Goal: Book appointment/travel/reservation

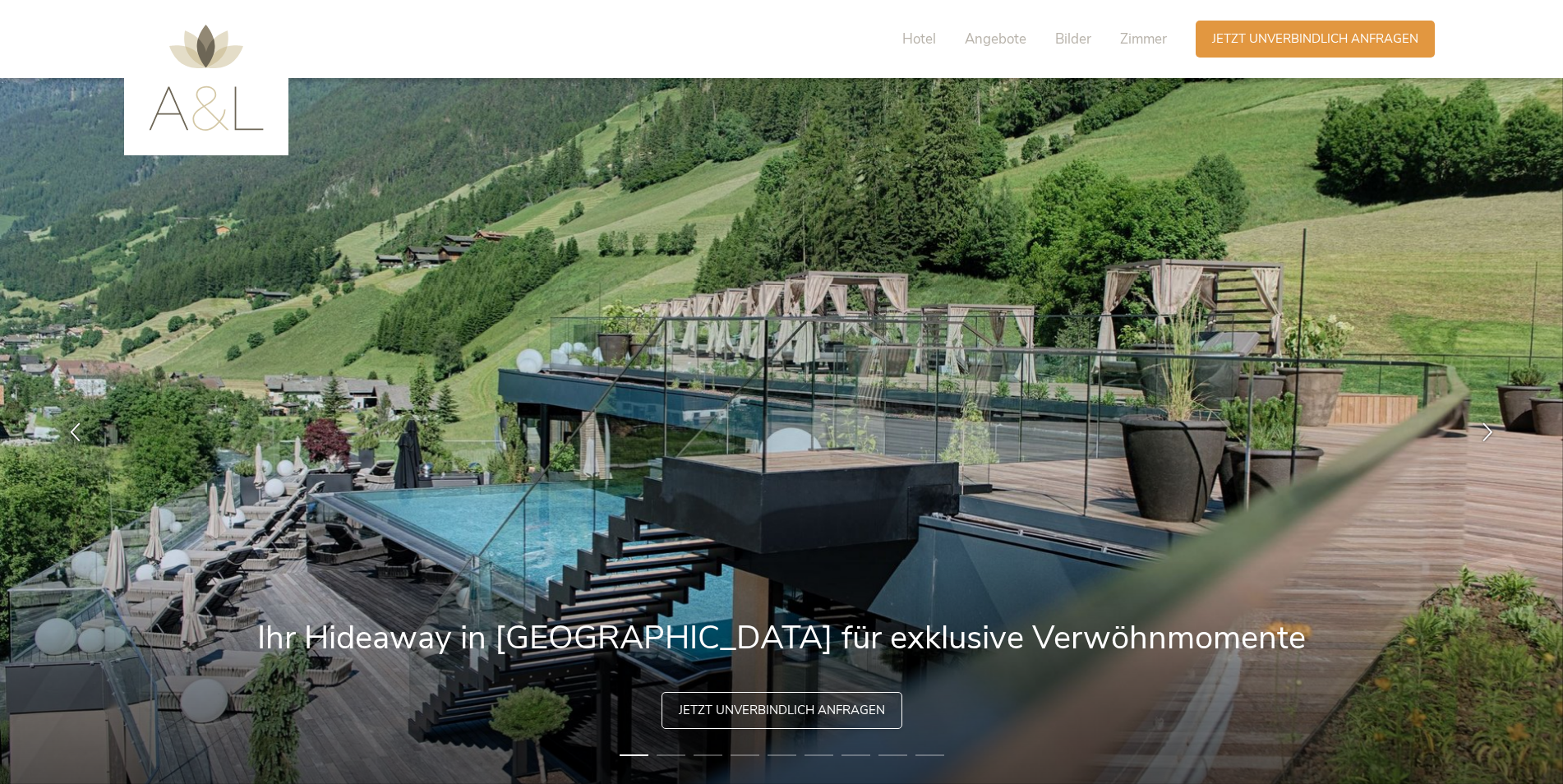
click at [830, 701] on span "Jetzt unverbindlich anfragen" at bounding box center [782, 709] width 206 height 17
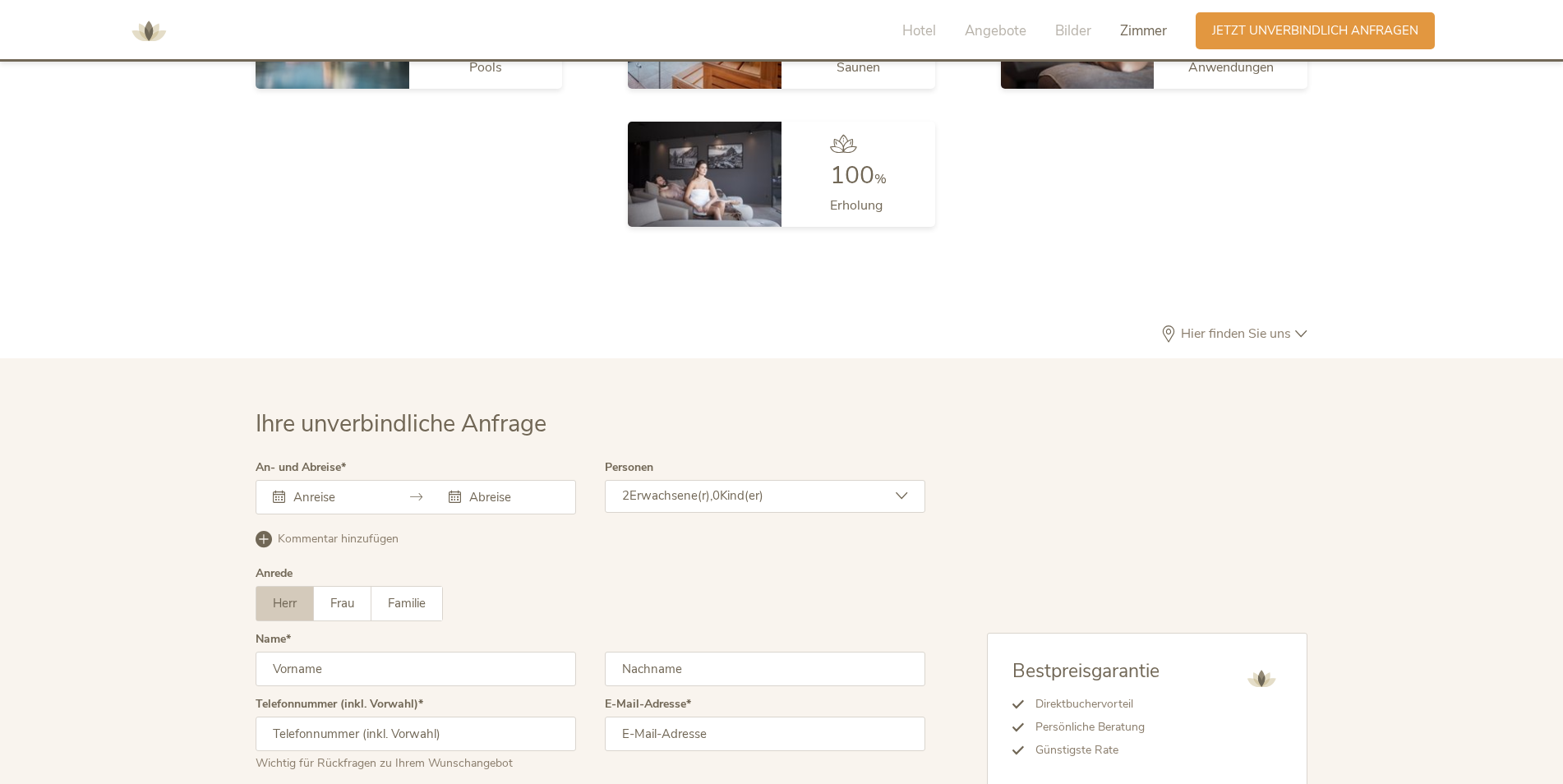
scroll to position [4918, 0]
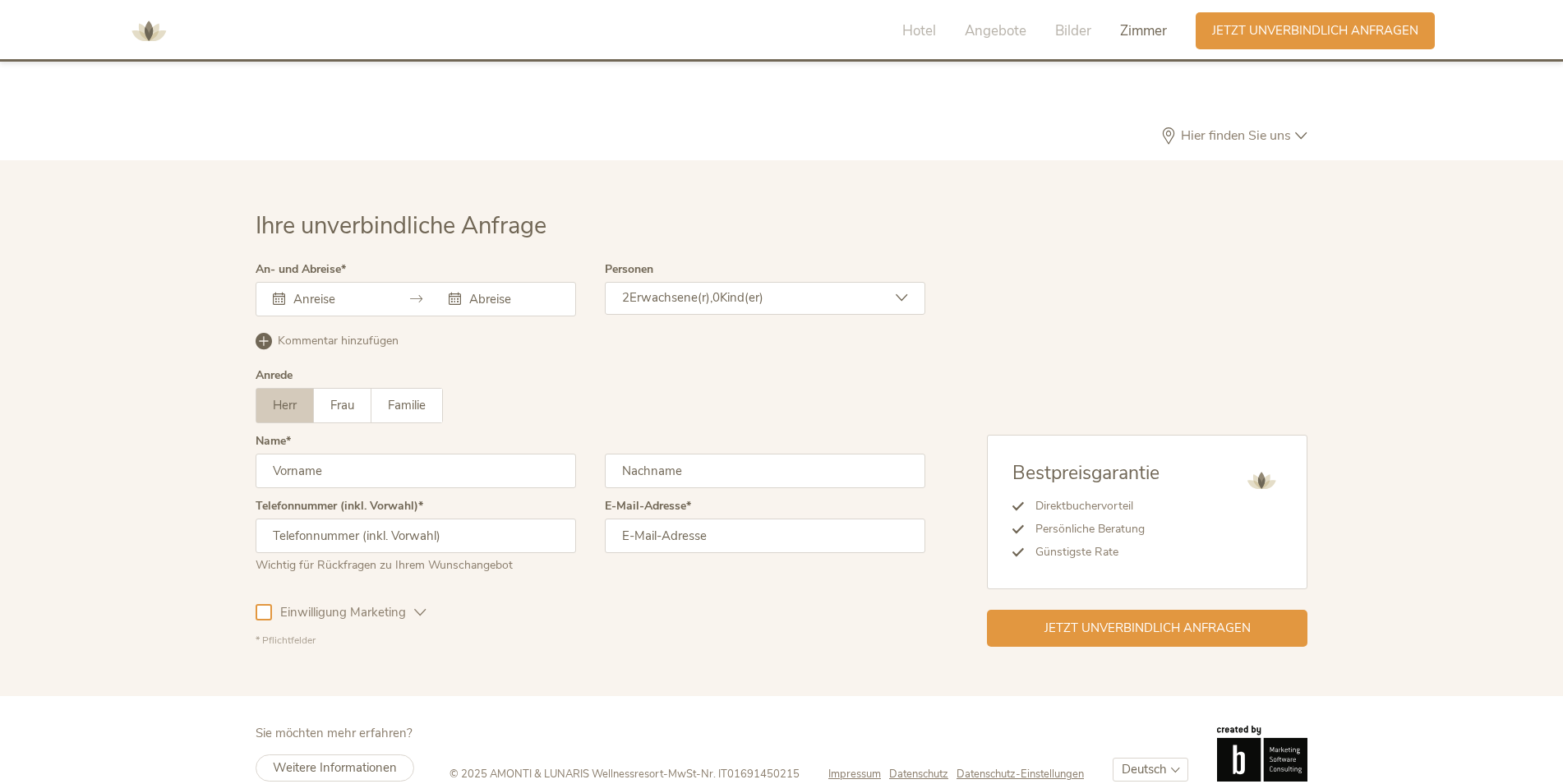
click at [323, 291] on input "text" at bounding box center [335, 299] width 93 height 16
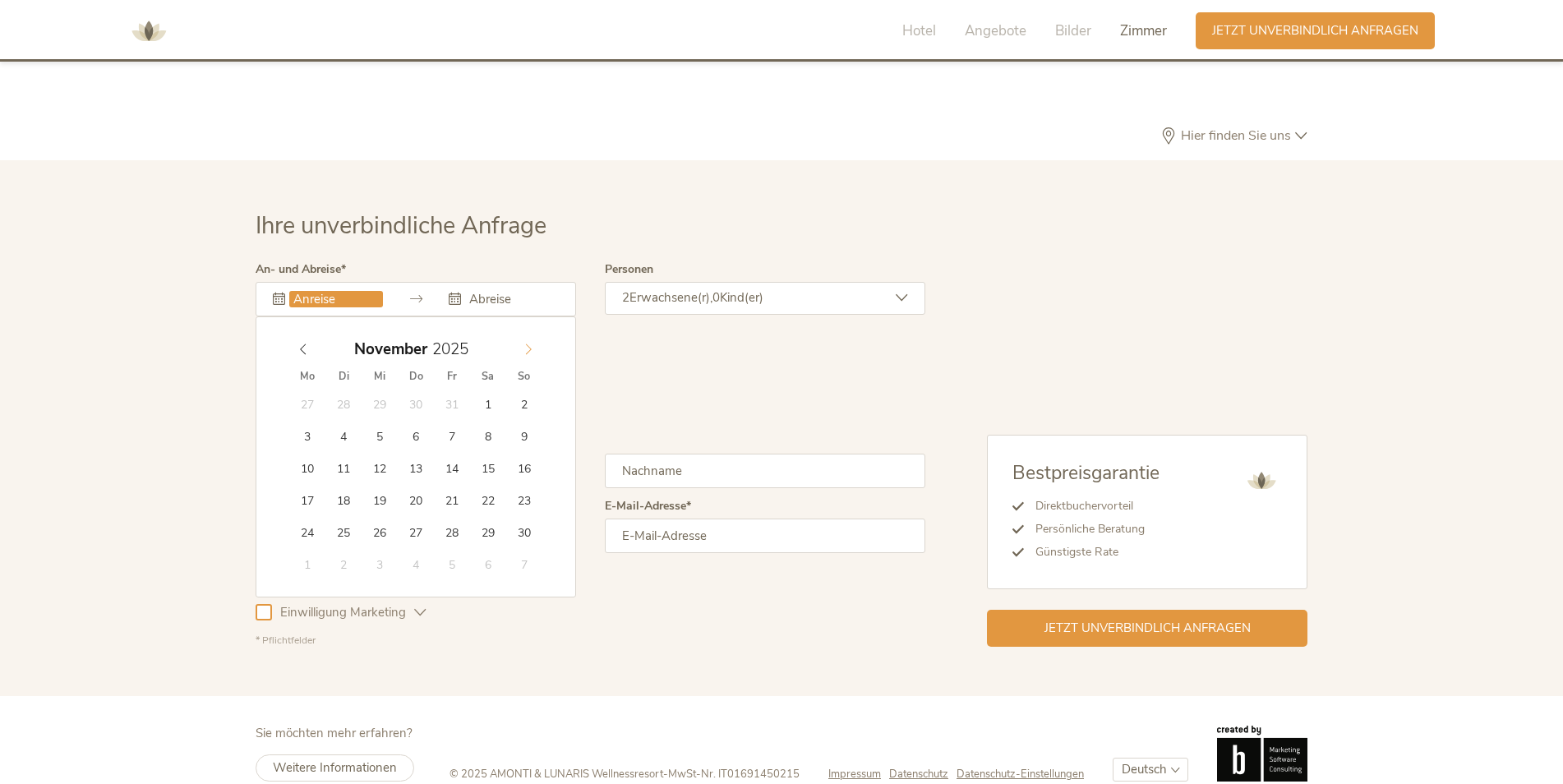
click at [530, 343] on icon at bounding box center [528, 348] width 12 height 12
type input "2026"
click at [530, 343] on icon at bounding box center [528, 348] width 12 height 12
type input "05.01.2026"
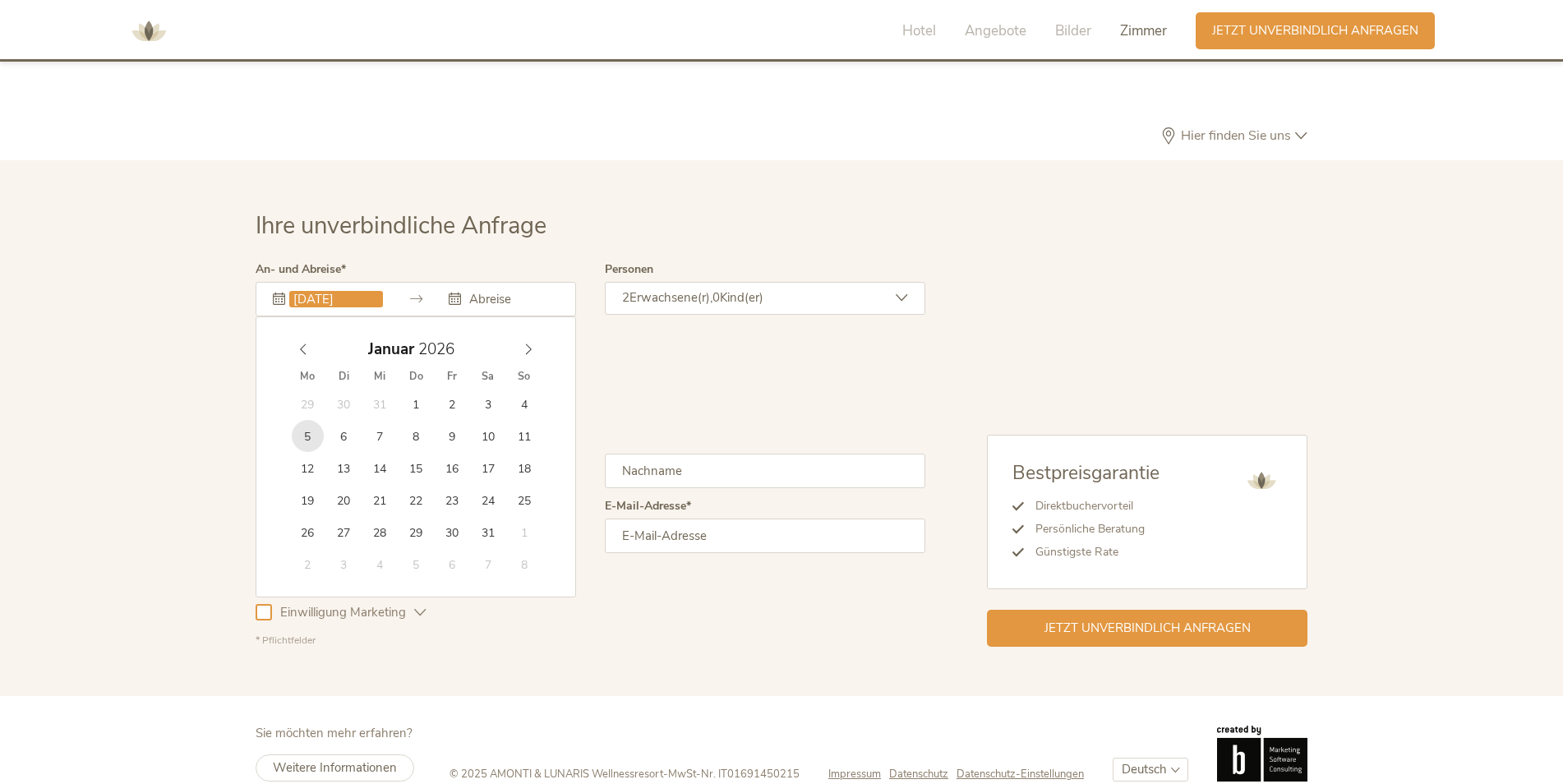
type input "2026"
type input "09.01.2026"
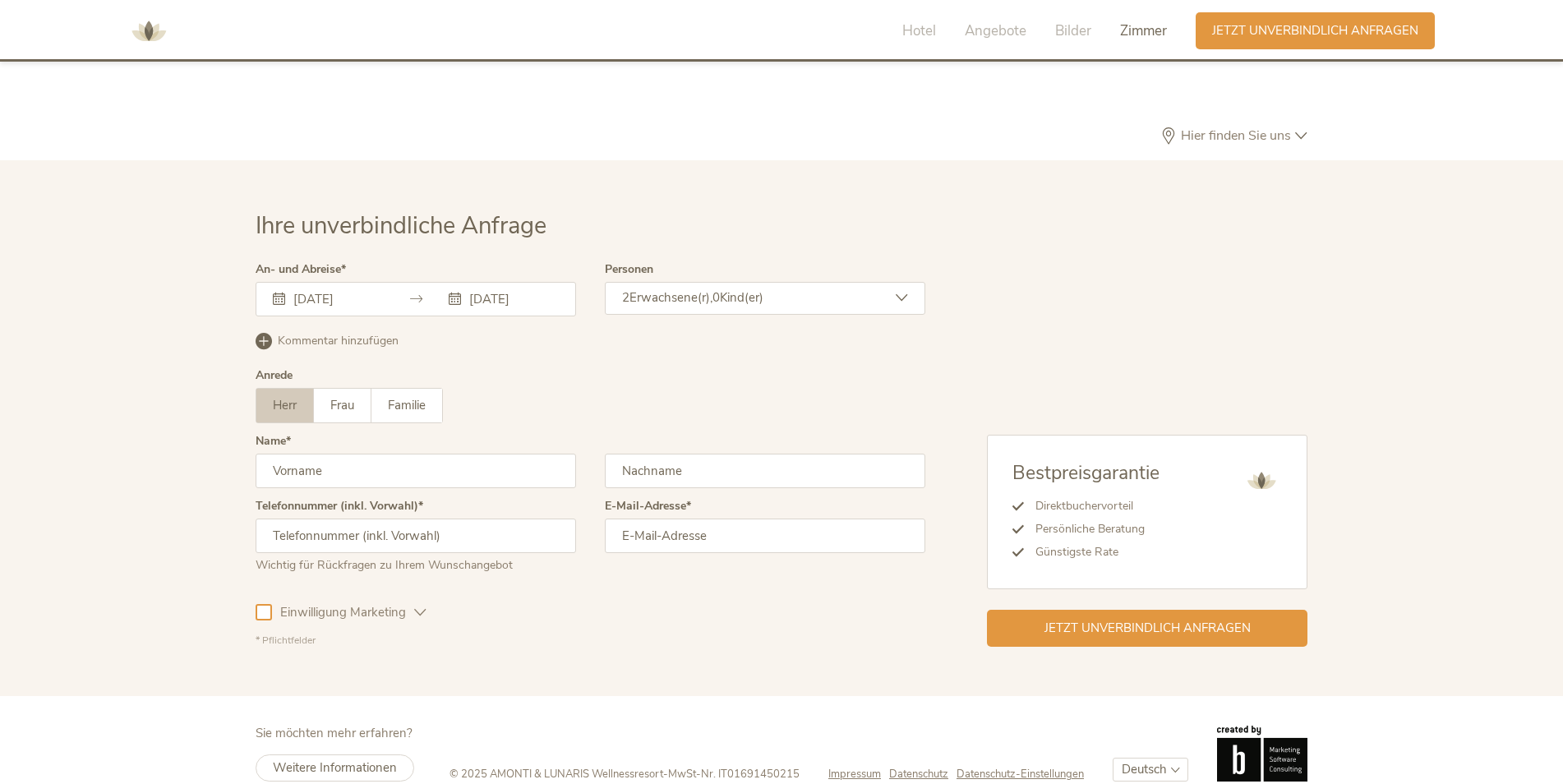
click at [904, 292] on icon at bounding box center [902, 298] width 12 height 12
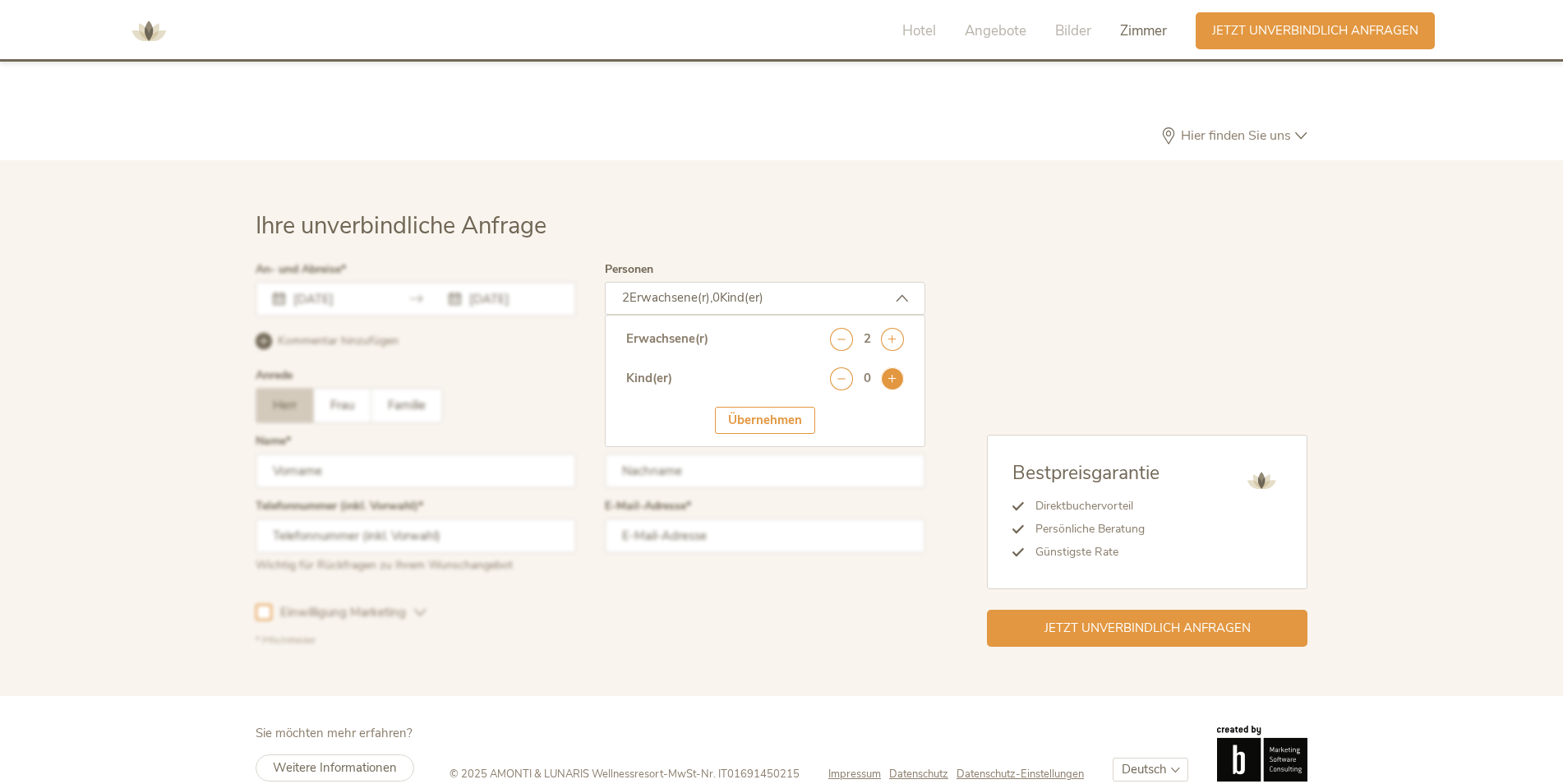
click at [897, 367] on icon at bounding box center [893, 379] width 23 height 23
click at [892, 410] on select "wählen 0 1 2 3 4 5 6 7 8 9 10 11 12 13 14 15 16 17" at bounding box center [867, 423] width 74 height 28
select select "4"
click at [830, 410] on select "wählen 0 1 2 3 4 5 6 7 8 9 10 11 12 13 14 15 16 17" at bounding box center [867, 423] width 74 height 28
click at [796, 458] on div "Übernehmen" at bounding box center [765, 471] width 100 height 28
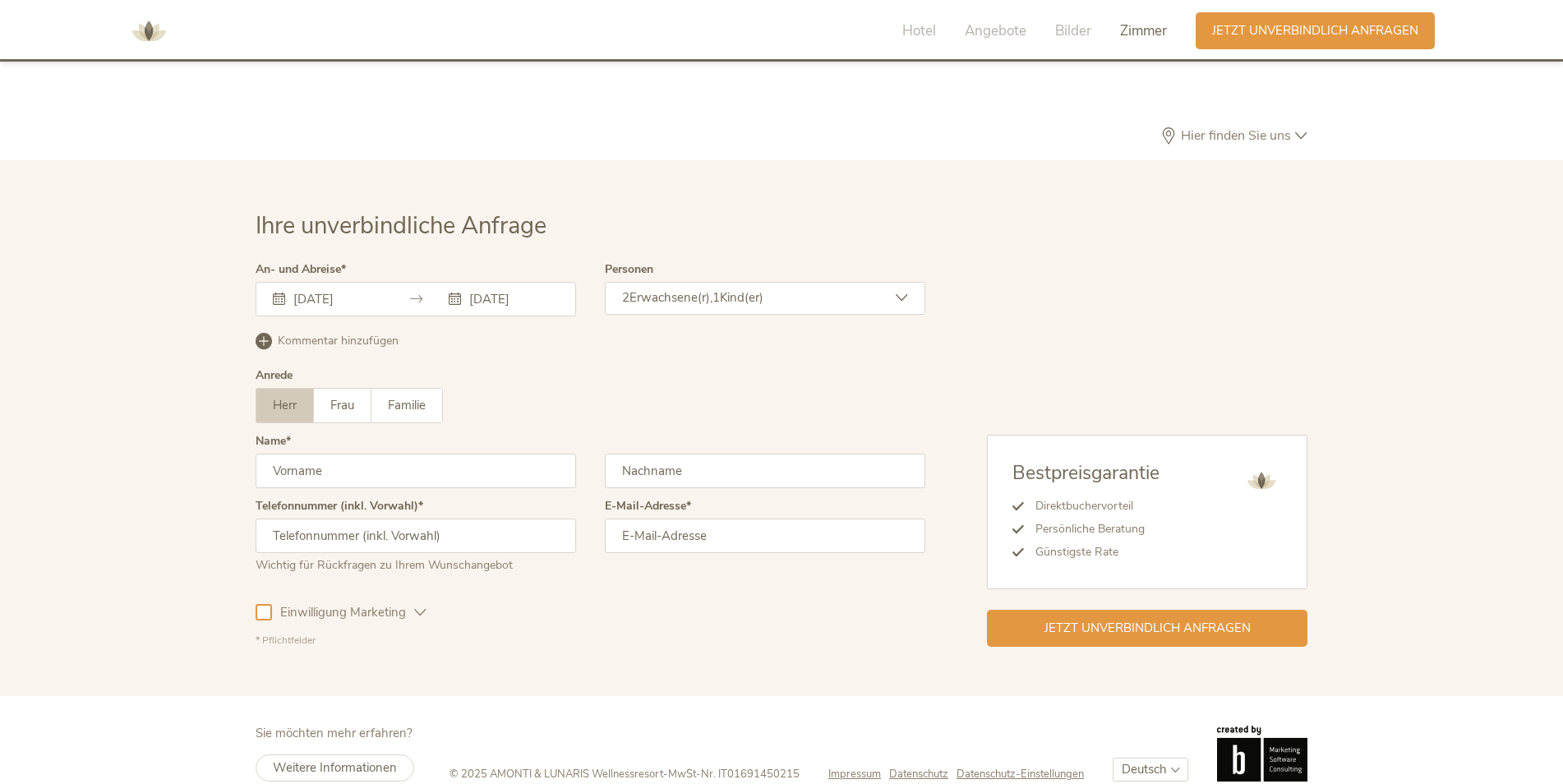
click at [420, 458] on input "text" at bounding box center [415, 470] width 320 height 35
type input "Mike"
type input "Nielsen"
type input "+4915146750322"
type input "mike.nielsen@arcor.de"
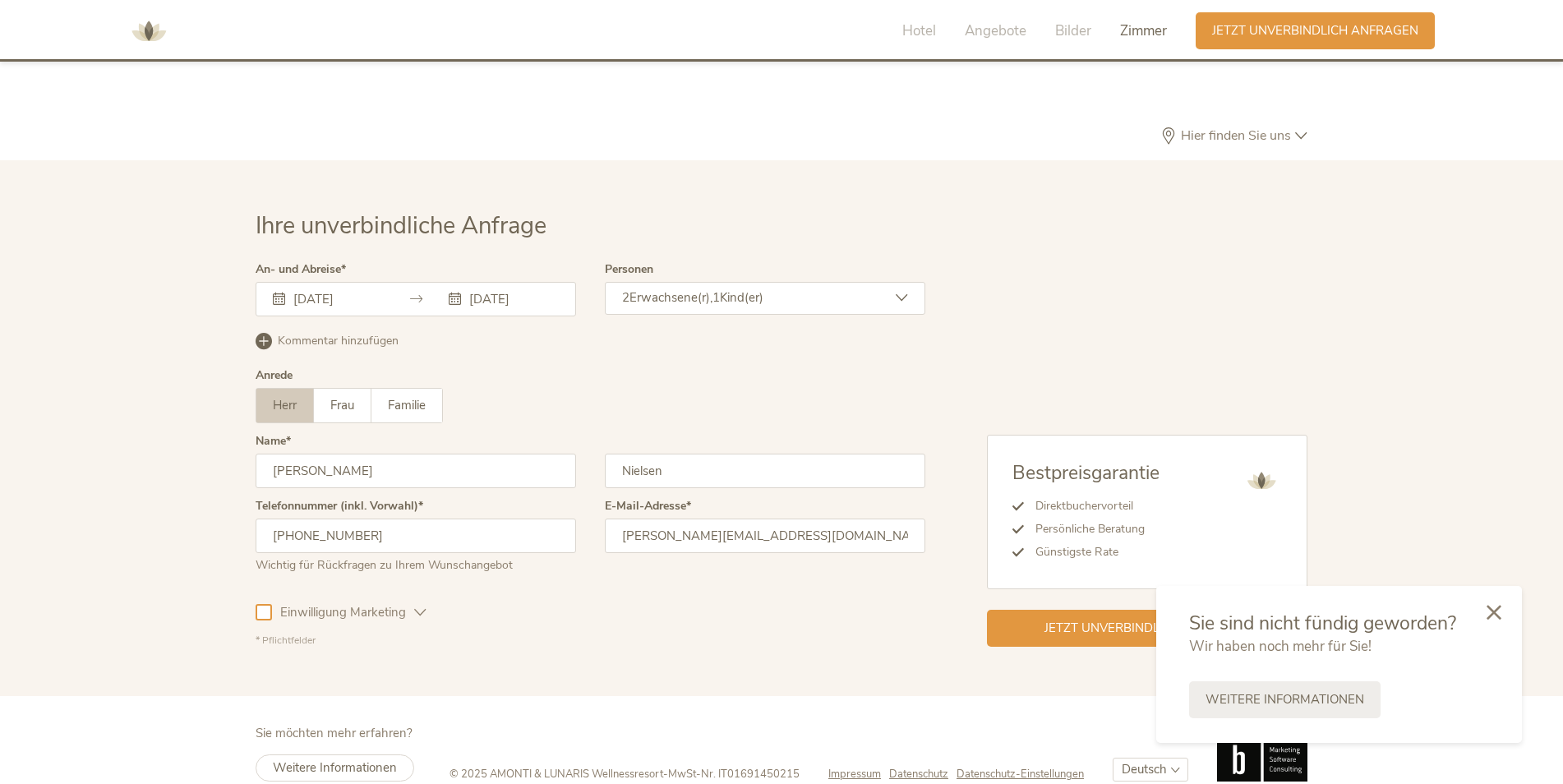
click at [1490, 613] on icon at bounding box center [1494, 612] width 15 height 15
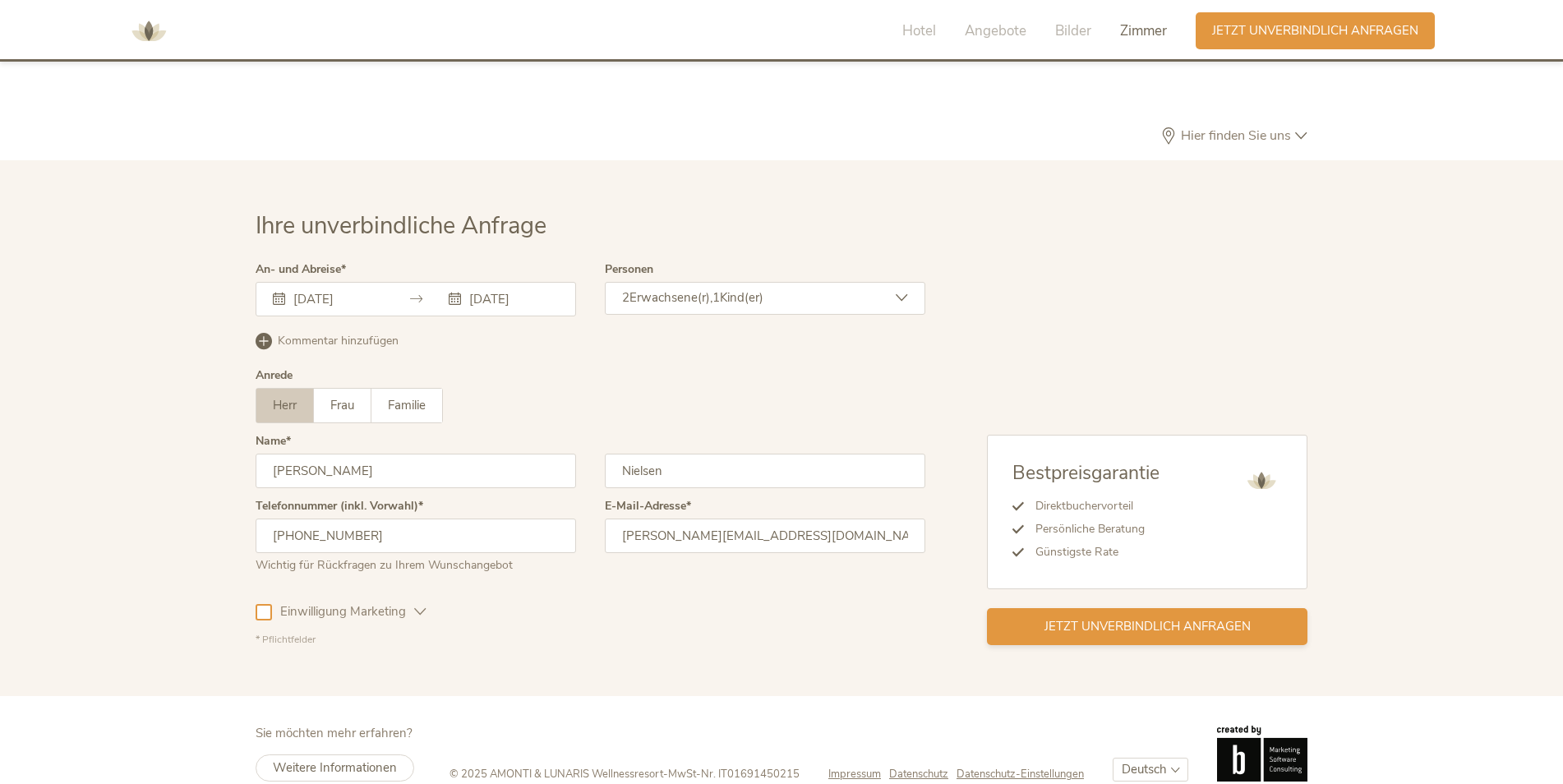
click at [1215, 618] on span "Jetzt unverbindlich anfragen" at bounding box center [1148, 626] width 206 height 17
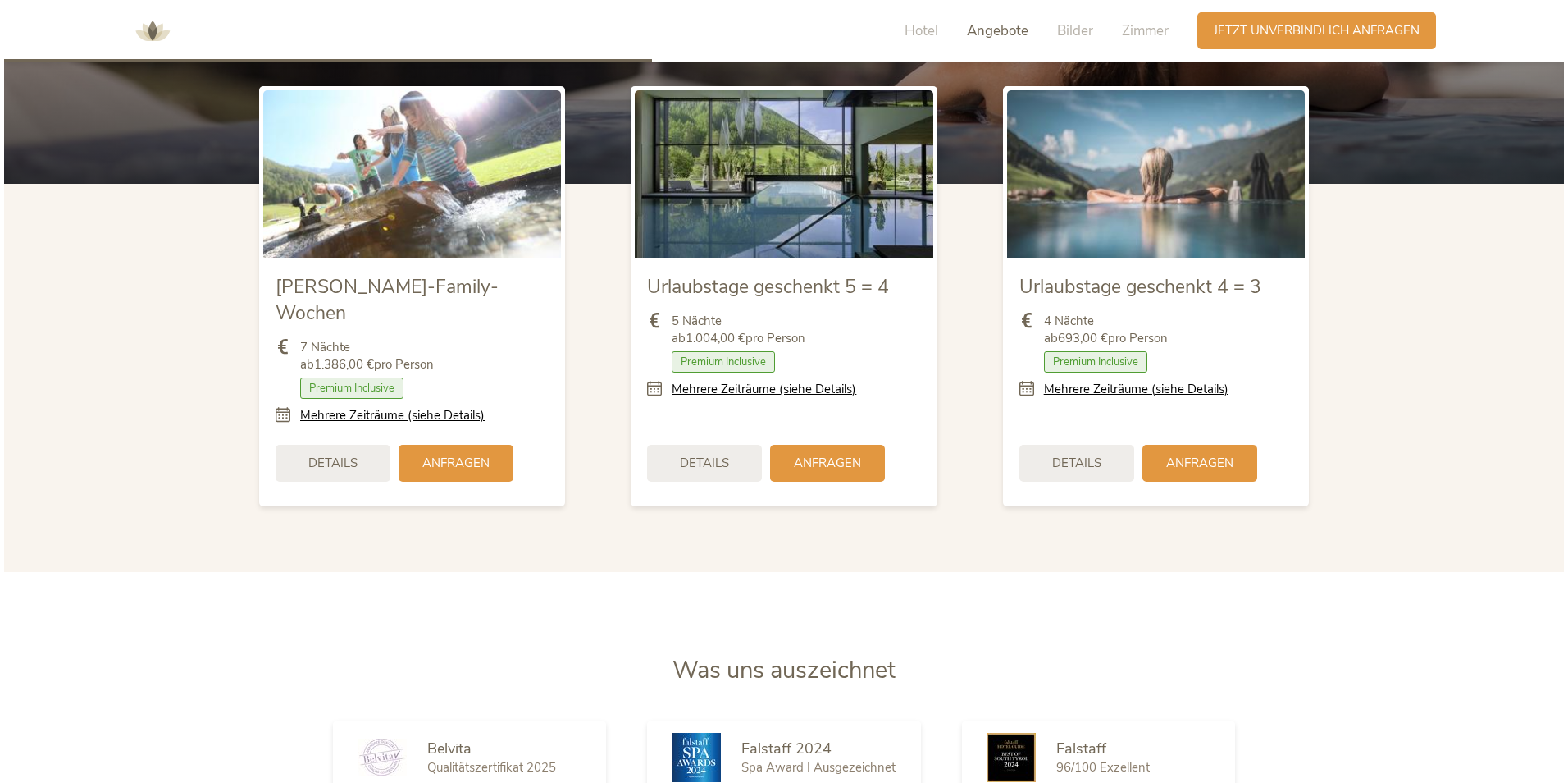
scroll to position [2042, 0]
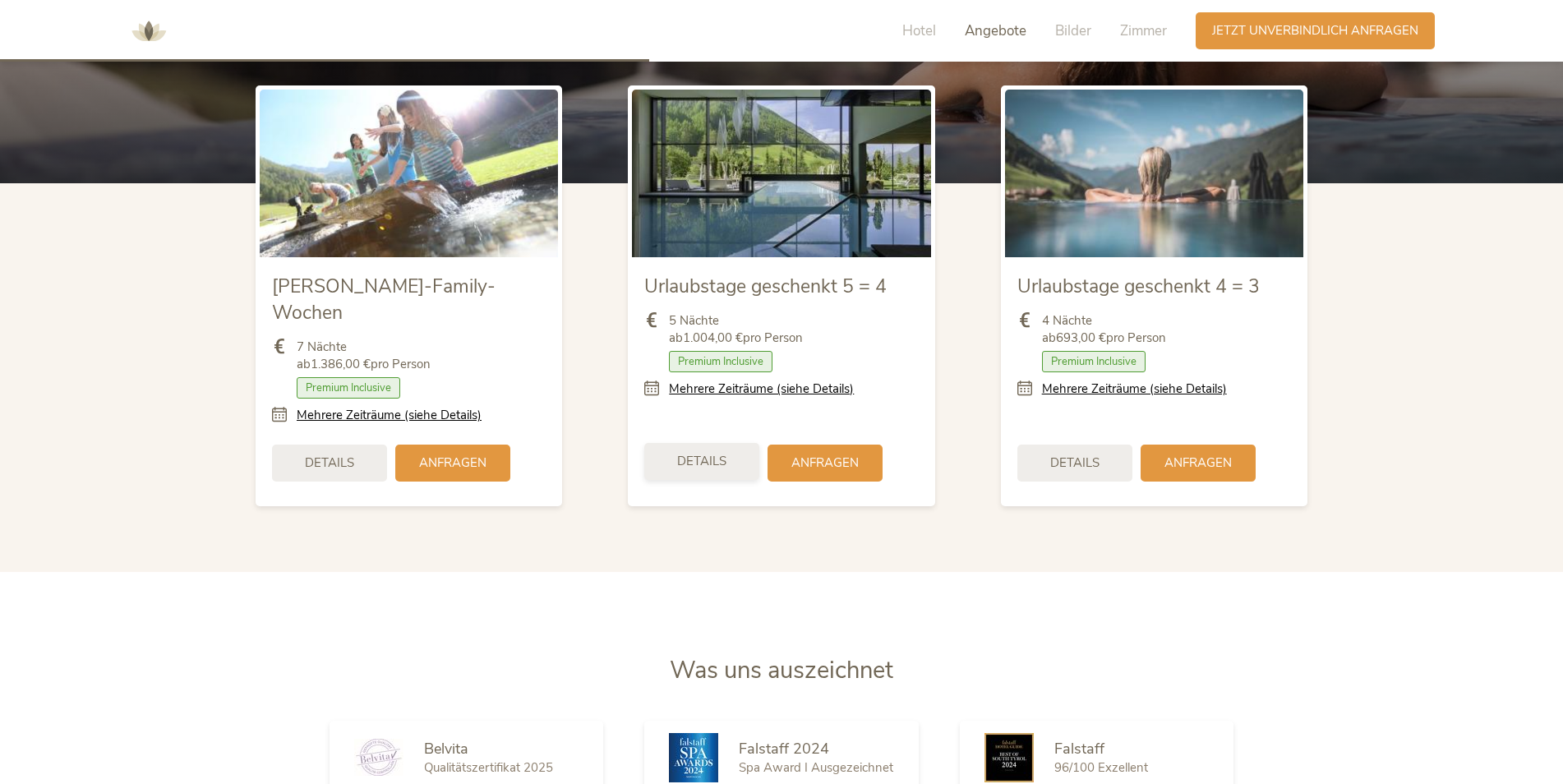
click at [711, 452] on span "Details" at bounding box center [701, 460] width 49 height 17
